Goal: Task Accomplishment & Management: Manage account settings

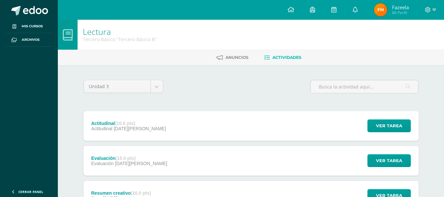
scroll to position [131, 0]
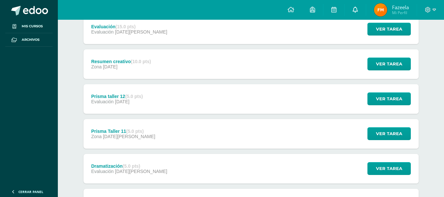
click at [356, 11] on icon at bounding box center [355, 10] width 5 height 6
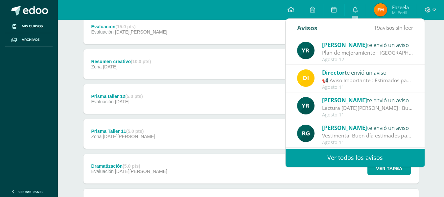
click at [359, 153] on link "Ver todos los avisos" at bounding box center [355, 158] width 139 height 18
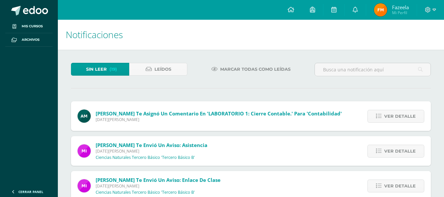
click at [242, 71] on span "Marcar todas como leídas" at bounding box center [255, 69] width 70 height 12
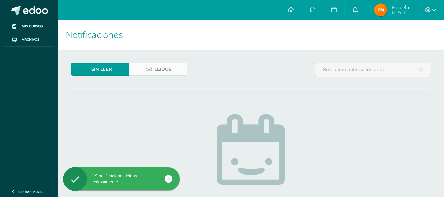
click at [178, 72] on link "Leídos" at bounding box center [158, 69] width 58 height 13
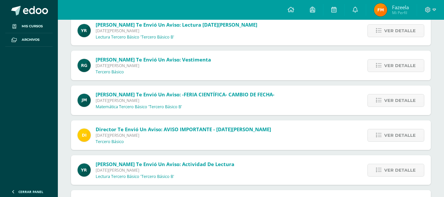
scroll to position [164, 0]
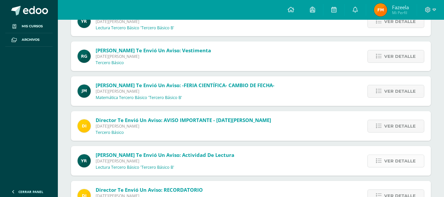
click at [388, 165] on span "Ver detalle" at bounding box center [400, 161] width 32 height 12
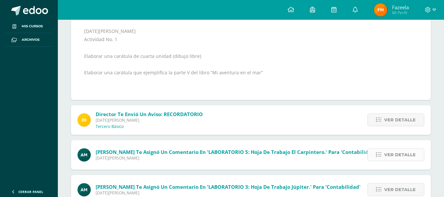
scroll to position [361, 0]
